Goal: Information Seeking & Learning: Learn about a topic

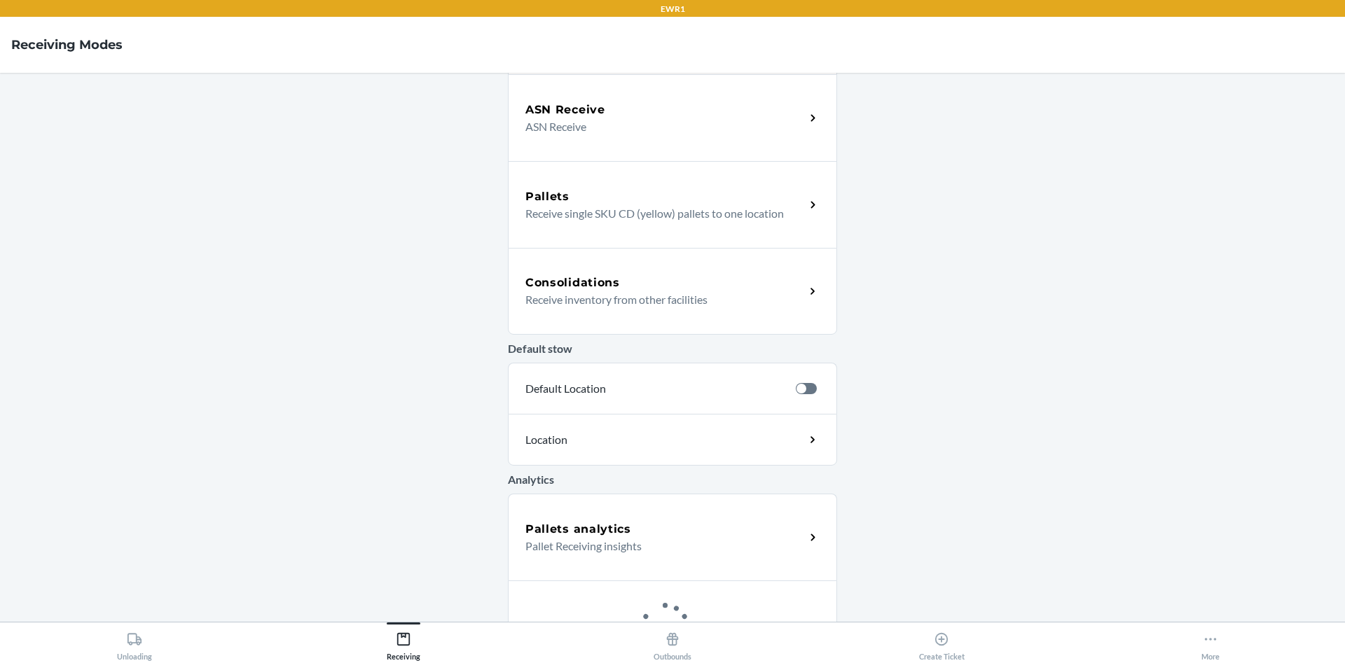
scroll to position [313, 0]
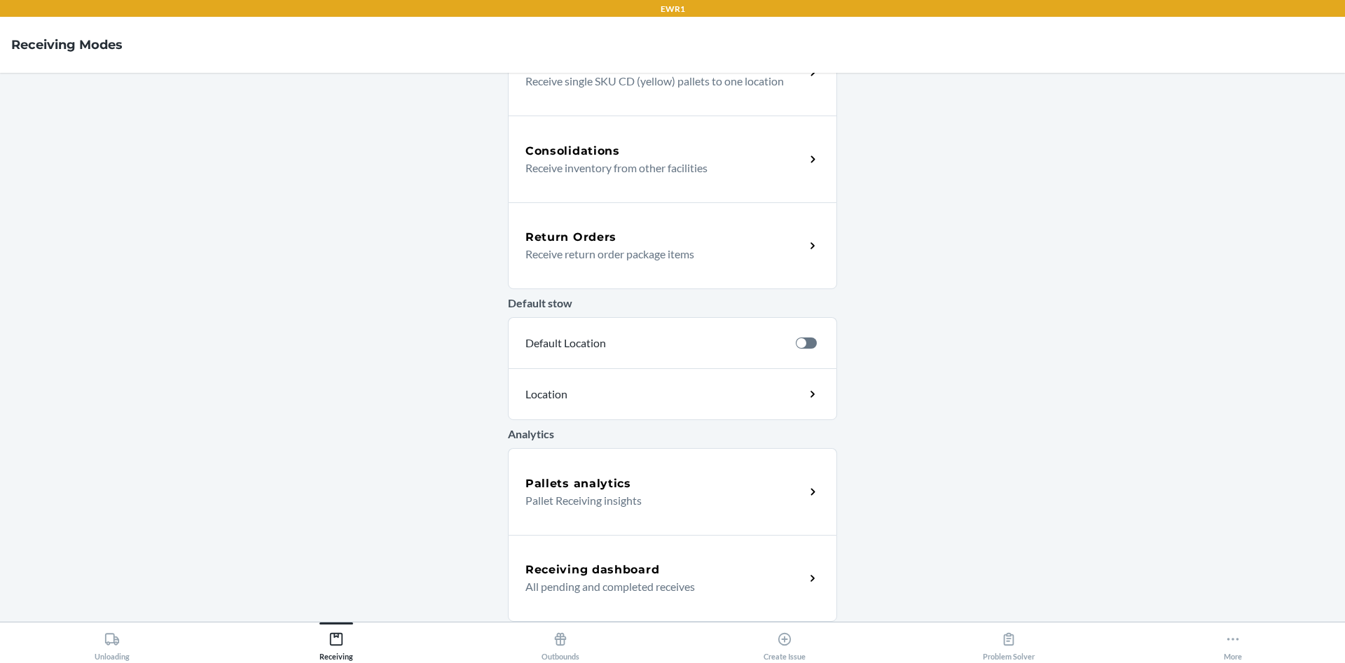
click at [675, 509] on div "Pallets analytics Pallet Receiving insights" at bounding box center [672, 491] width 329 height 87
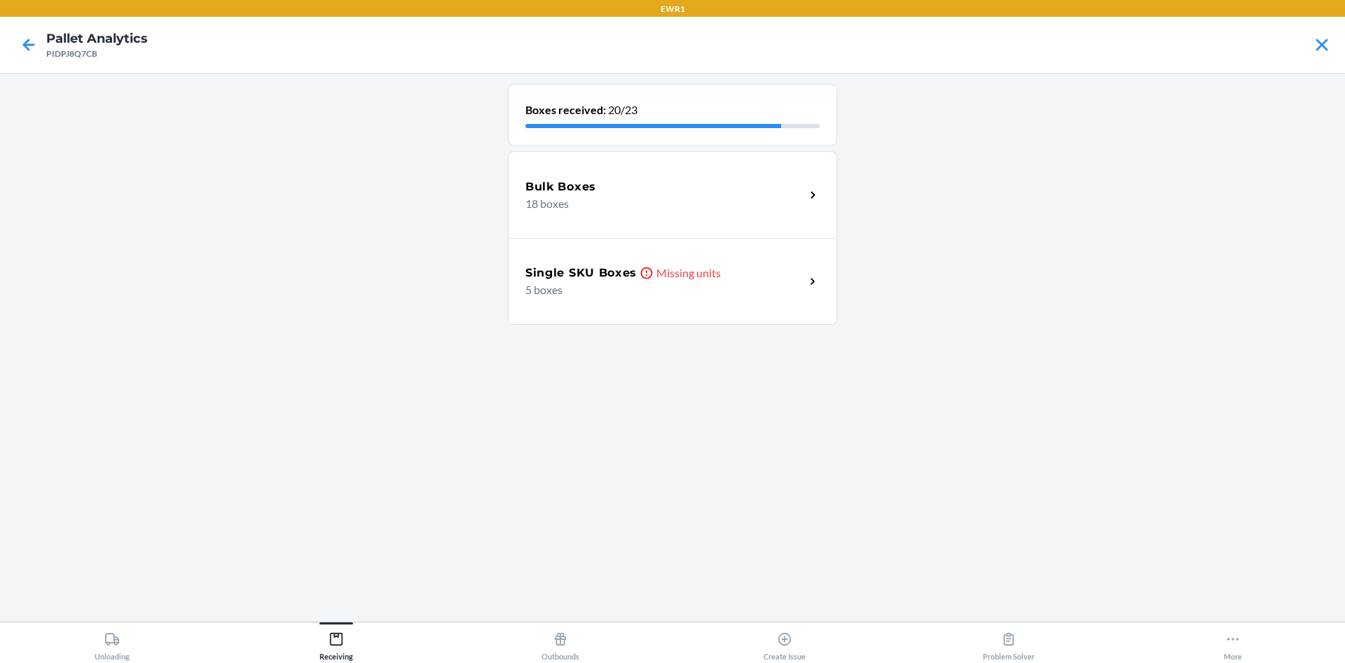
click at [584, 260] on div "Single SKU Boxes Missing units 5 boxes" at bounding box center [672, 281] width 329 height 87
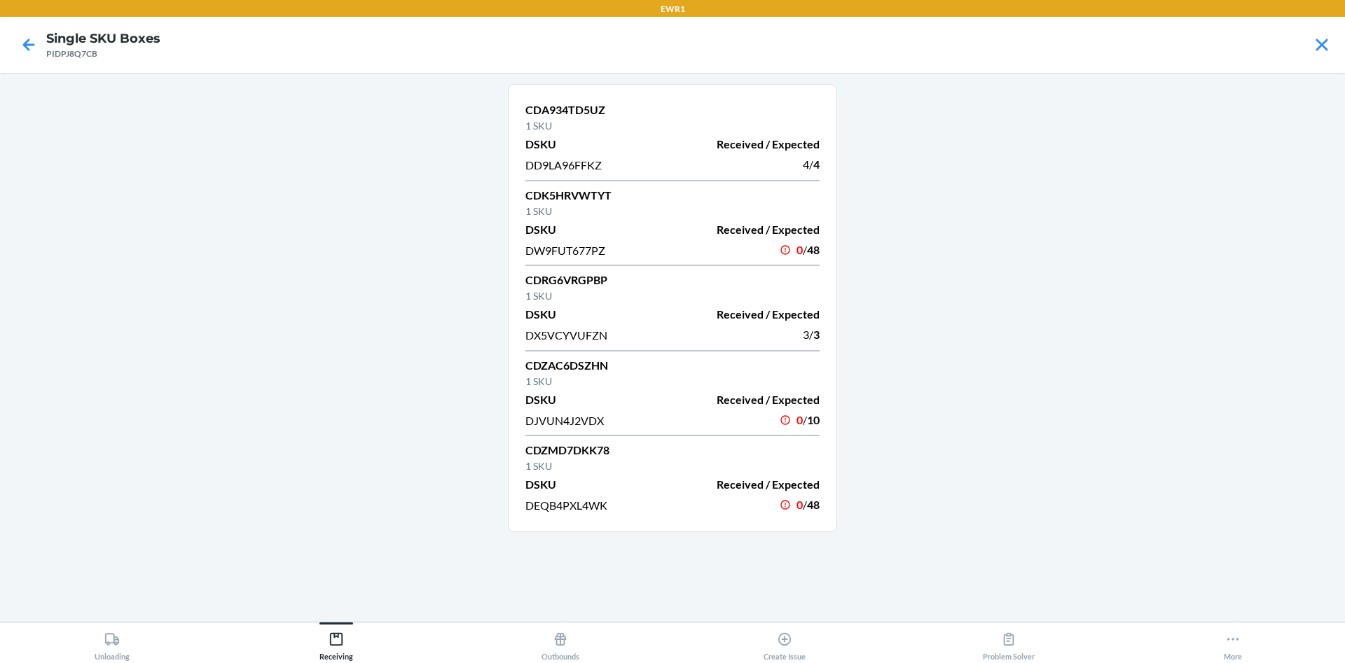
click at [9, 34] on nav "Single SKU Boxes PIDPJ8Q7CB" at bounding box center [672, 45] width 1345 height 56
click at [14, 45] on div at bounding box center [28, 44] width 35 height 35
click at [18, 48] on icon at bounding box center [29, 45] width 24 height 24
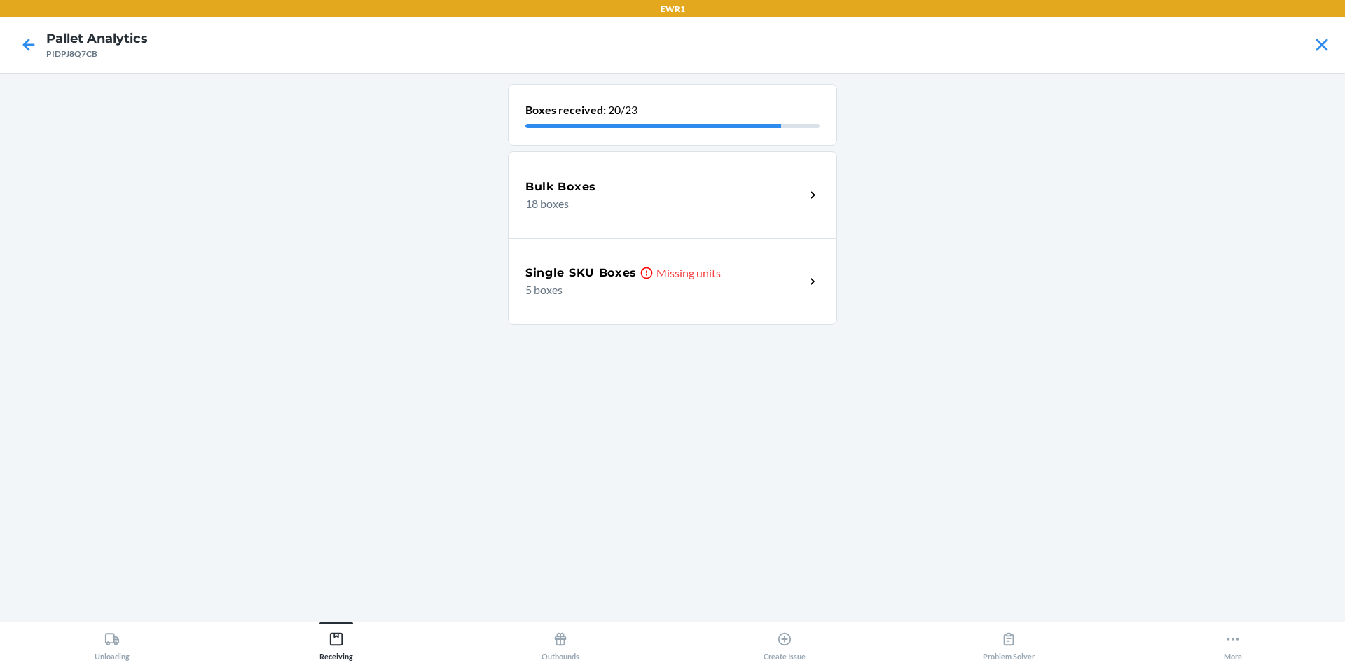
click at [650, 239] on div "Single SKU Boxes Missing units 5 boxes" at bounding box center [672, 281] width 329 height 87
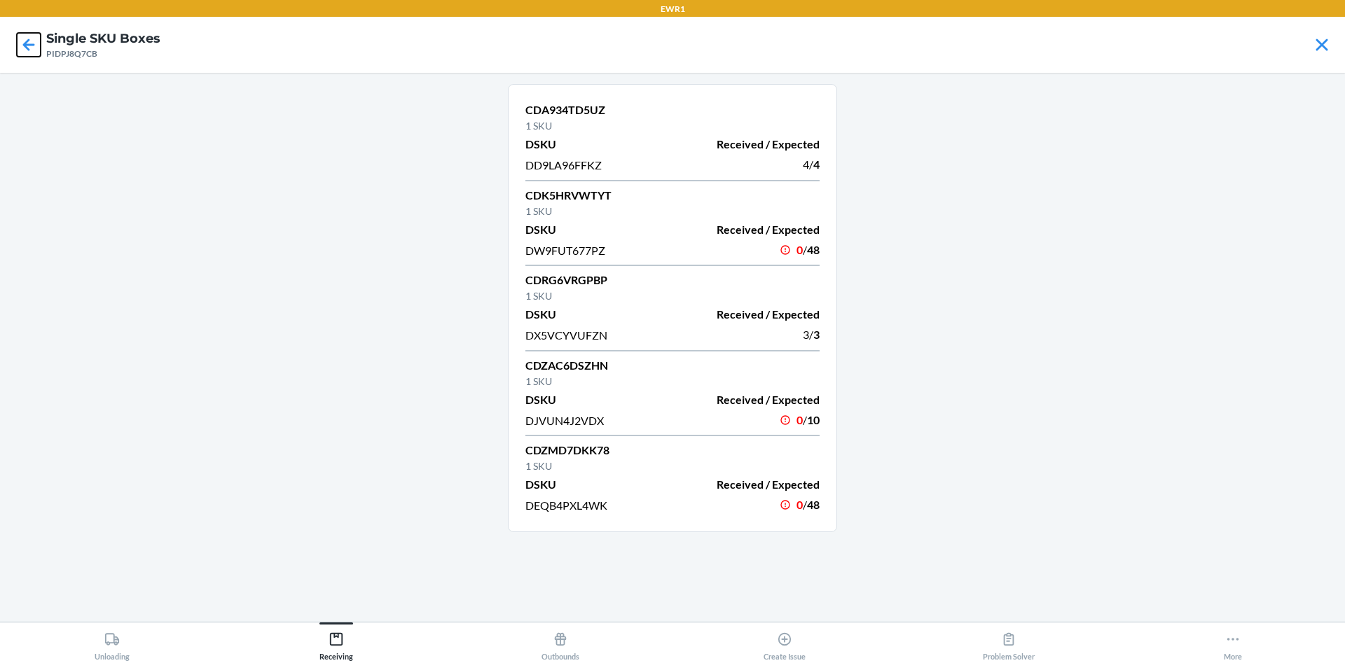
click at [20, 35] on icon at bounding box center [29, 45] width 24 height 24
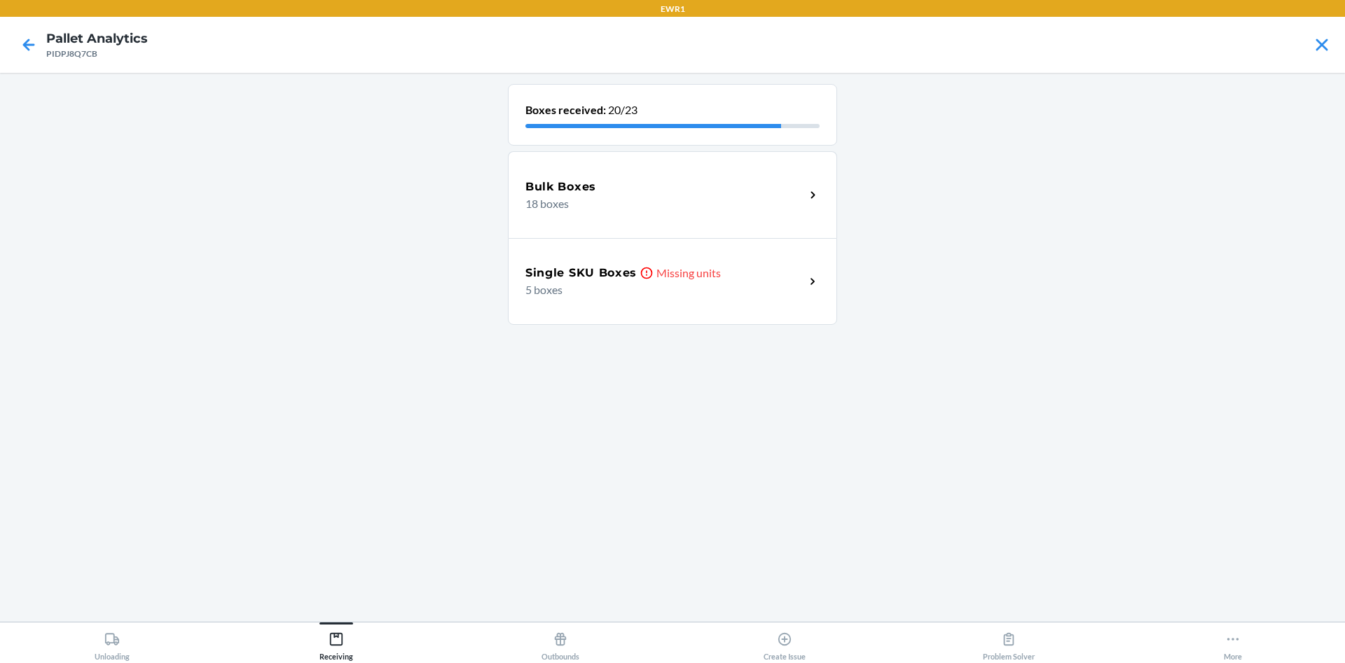
click at [591, 203] on p "18 boxes" at bounding box center [659, 203] width 268 height 17
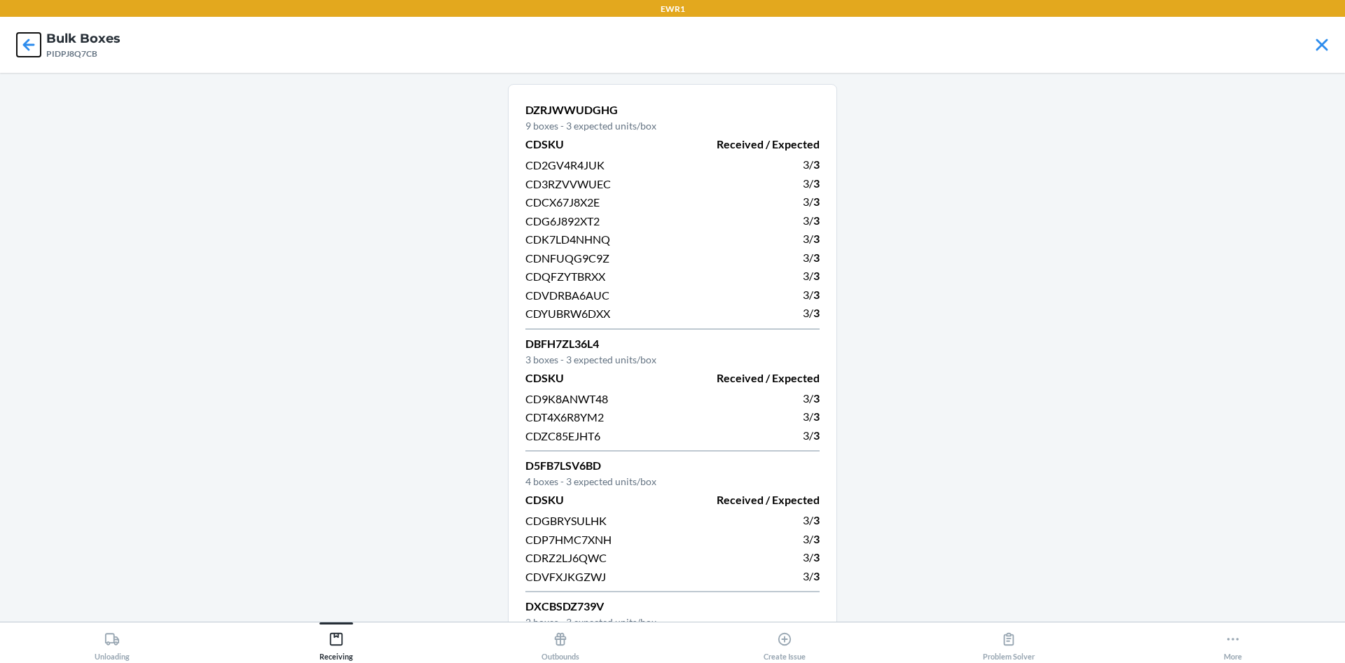
click at [20, 45] on icon at bounding box center [29, 45] width 24 height 24
